Goal: Entertainment & Leisure: Consume media (video, audio)

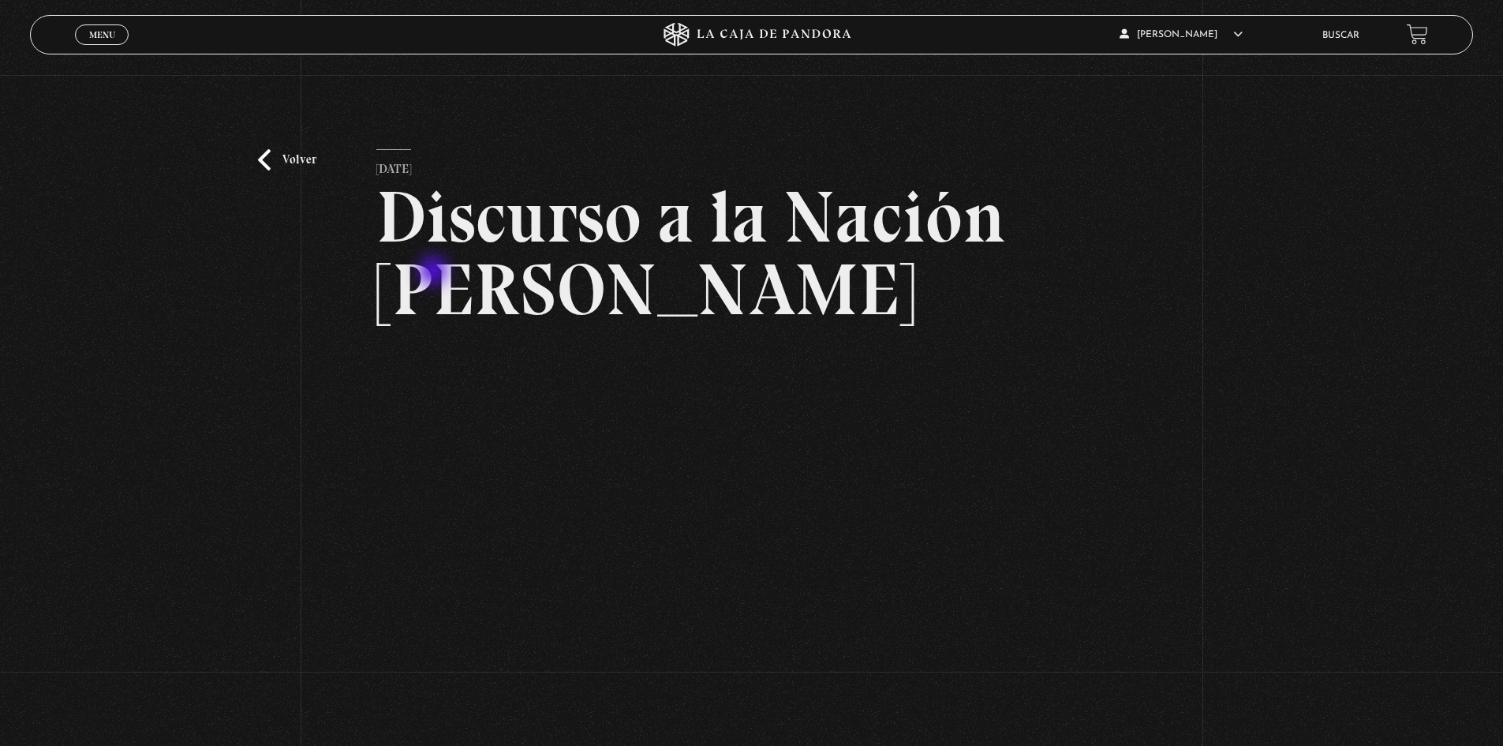
scroll to position [79, 0]
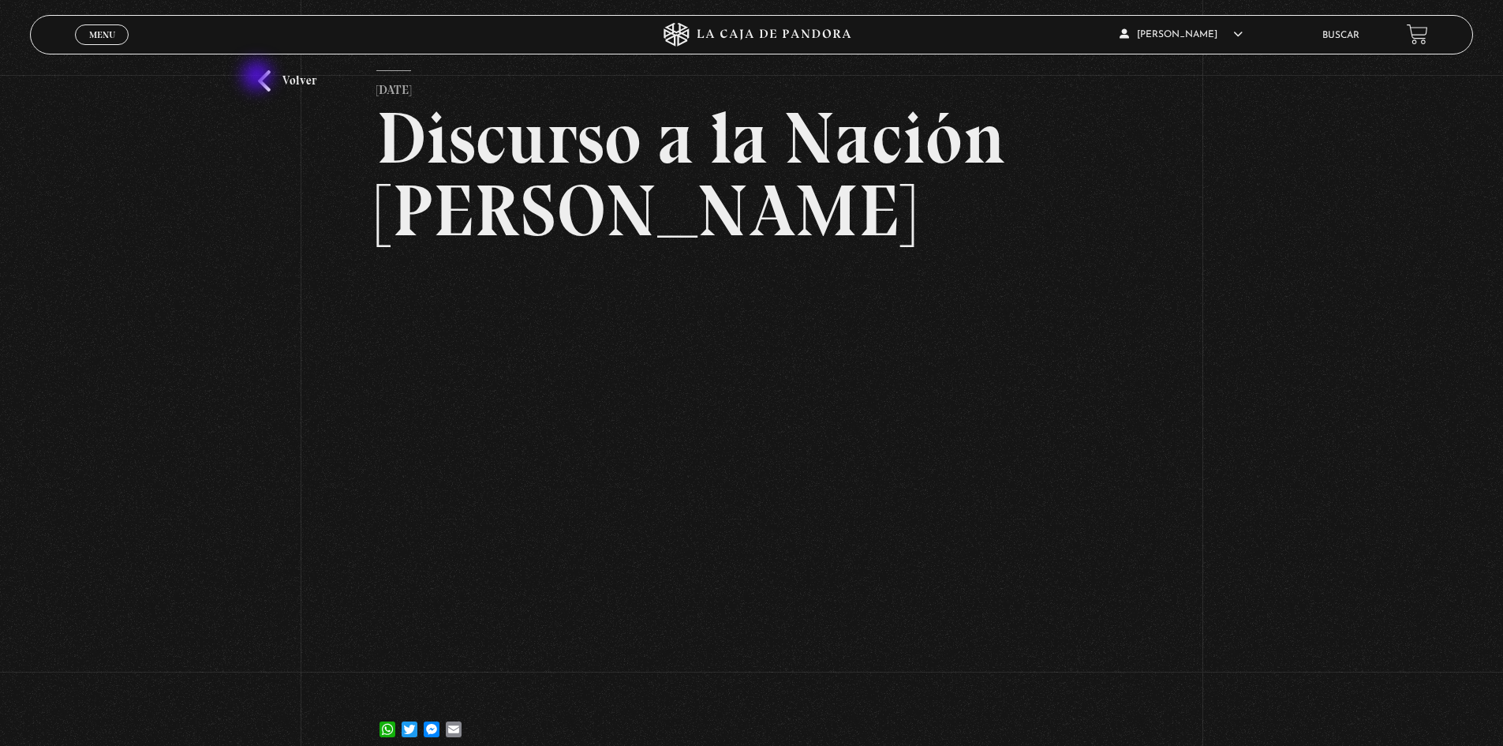
click at [259, 77] on div "Volver [DATE] Discurso a la Nación [PERSON_NAME] WhatsApp Twitter Messenger Ema…" at bounding box center [751, 380] width 1503 height 769
click at [267, 80] on link "Volver" at bounding box center [287, 80] width 58 height 21
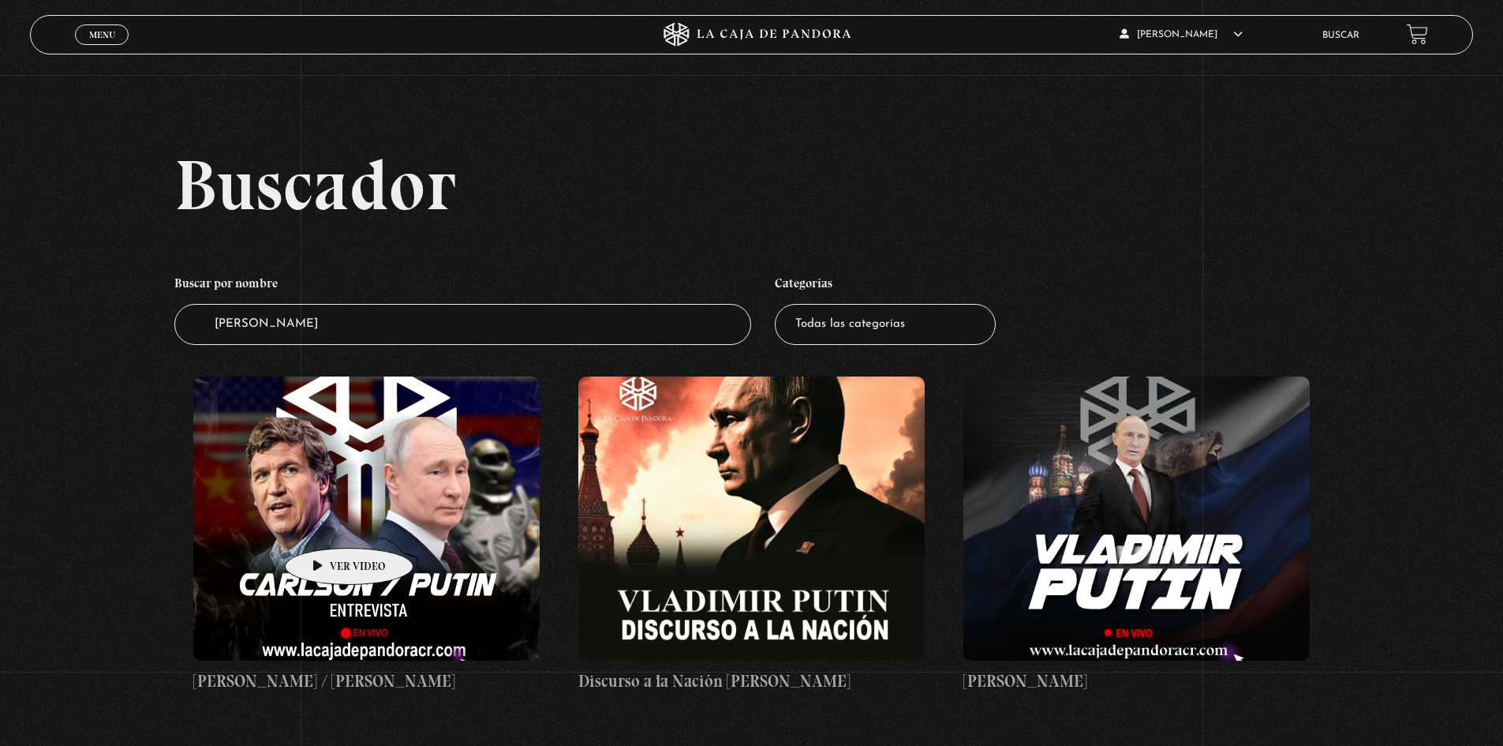
click at [324, 524] on figure at bounding box center [366, 518] width 346 height 284
